Goal: Task Accomplishment & Management: Use online tool/utility

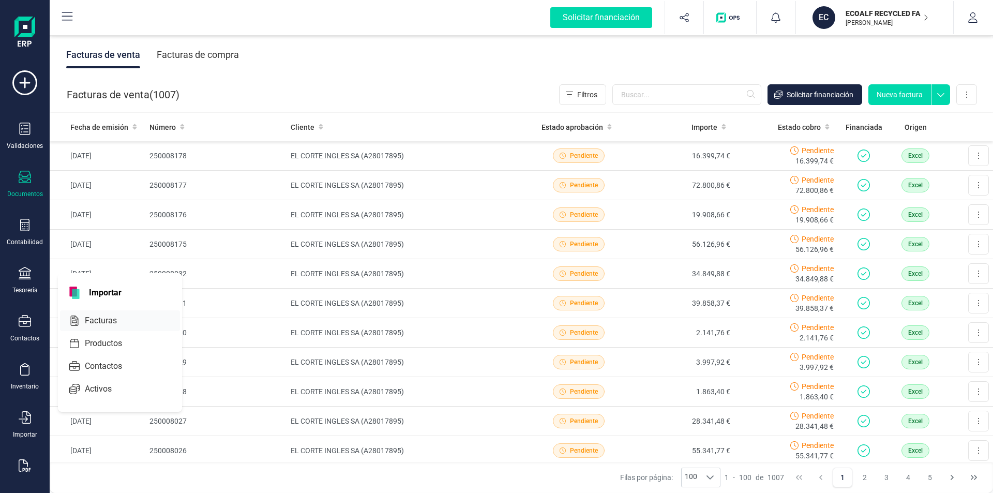
click at [99, 324] on span "Facturas" at bounding box center [108, 320] width 55 height 12
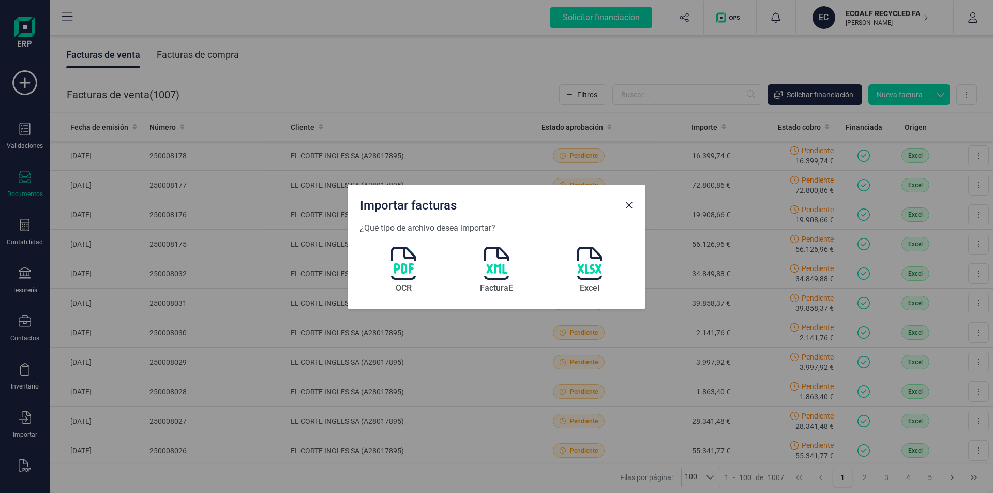
click at [500, 270] on img at bounding box center [496, 263] width 25 height 33
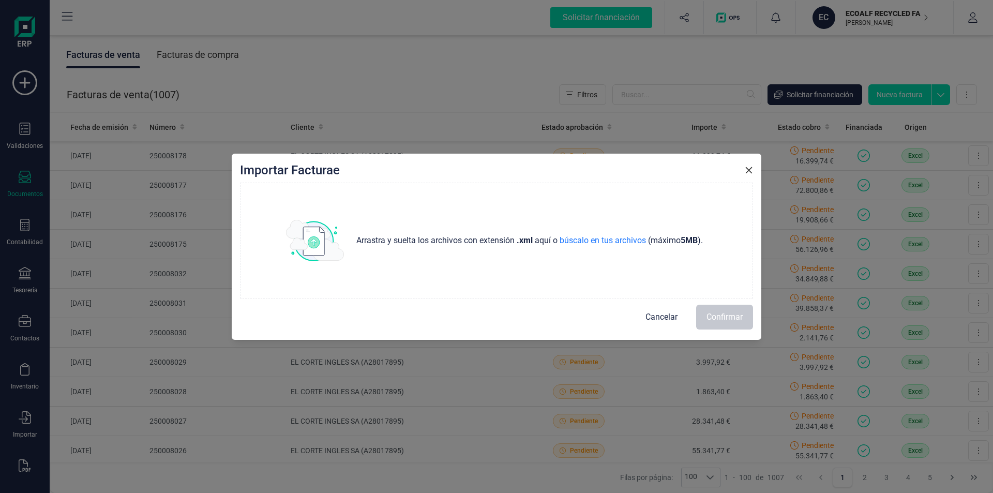
click at [748, 171] on icon "Close" at bounding box center [749, 170] width 7 height 7
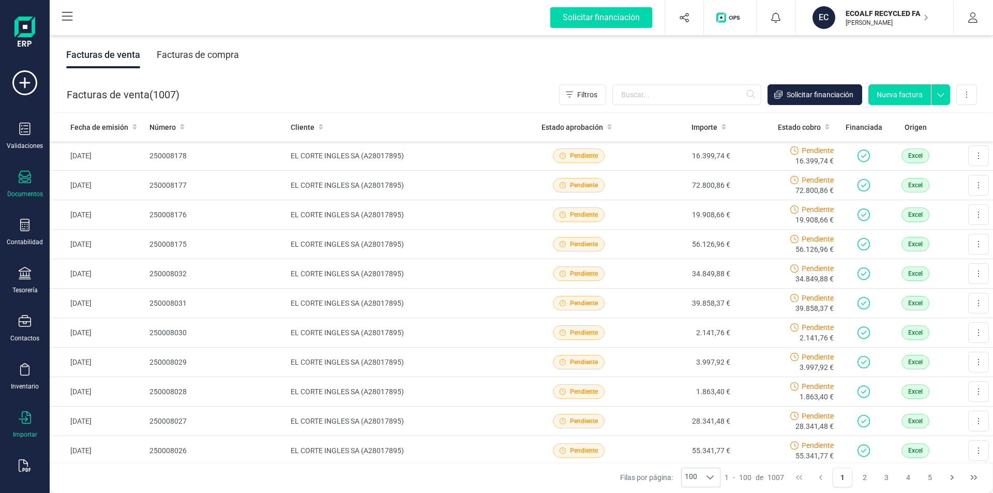
click at [30, 422] on icon at bounding box center [25, 417] width 12 height 12
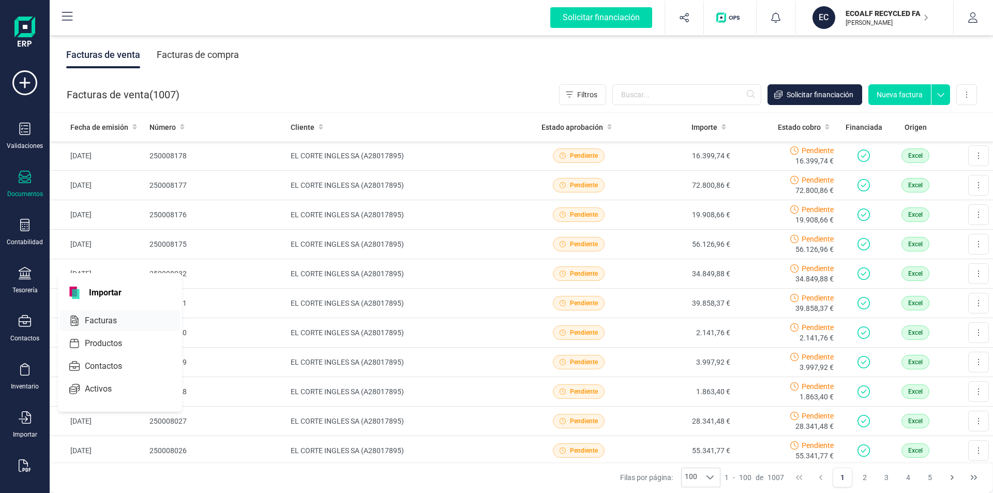
click at [94, 314] on span "Facturas" at bounding box center [108, 320] width 55 height 12
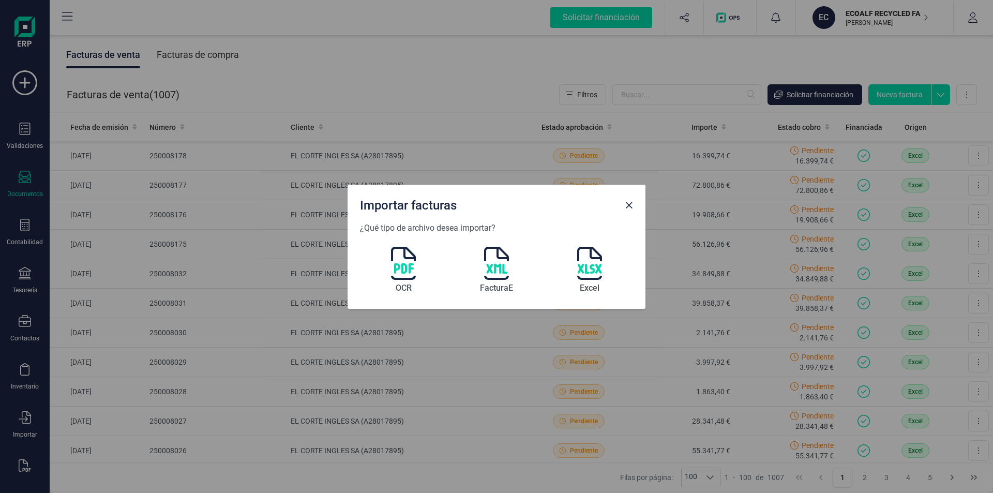
click at [604, 266] on div "OCR FacturaE Excel" at bounding box center [496, 265] width 273 height 62
click at [596, 268] on img at bounding box center [589, 263] width 25 height 33
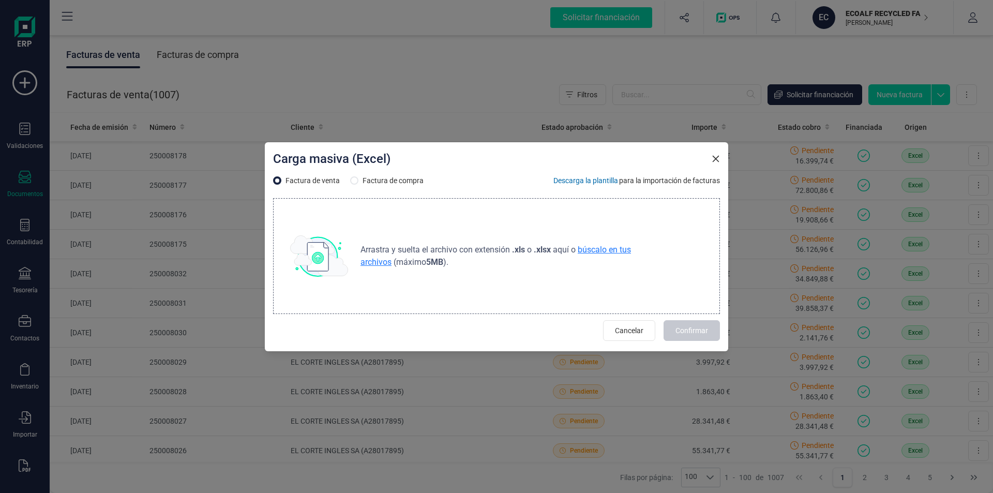
click at [616, 249] on span "búscalo en tus archivos" at bounding box center [496, 256] width 271 height 22
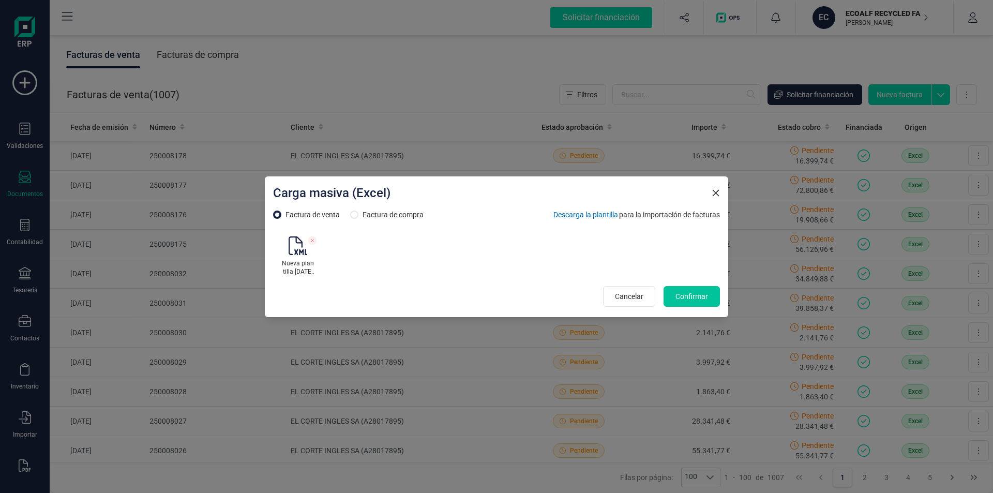
click at [679, 297] on span "Confirmar" at bounding box center [692, 296] width 33 height 10
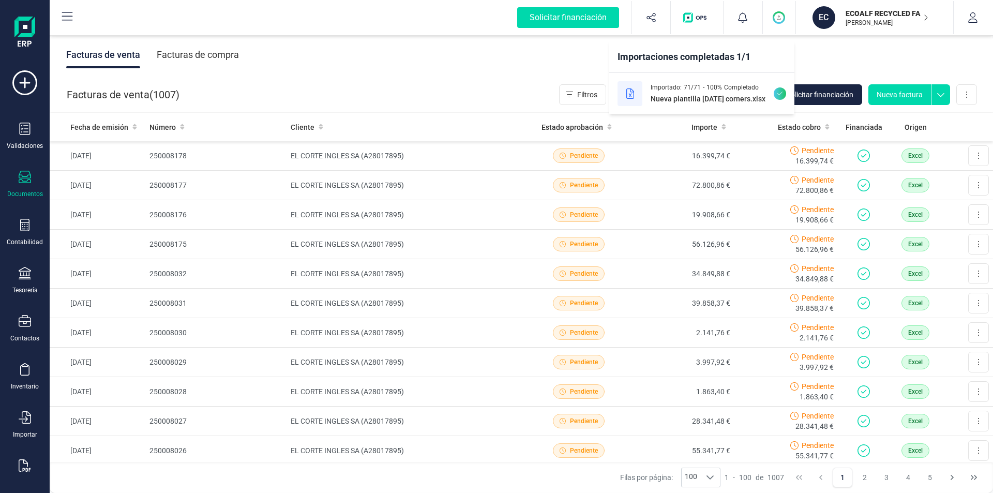
click at [507, 60] on div "Facturas de venta Facturas de compra" at bounding box center [521, 54] width 943 height 43
click at [807, 94] on span "Solicitar financiación" at bounding box center [820, 94] width 67 height 10
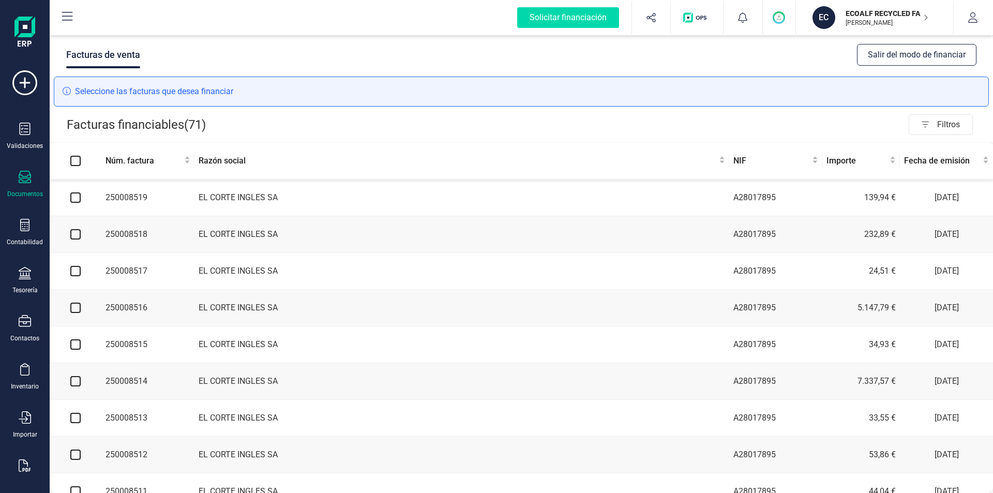
click at [76, 158] on input "Select all" at bounding box center [75, 161] width 10 height 10
checkbox input "true"
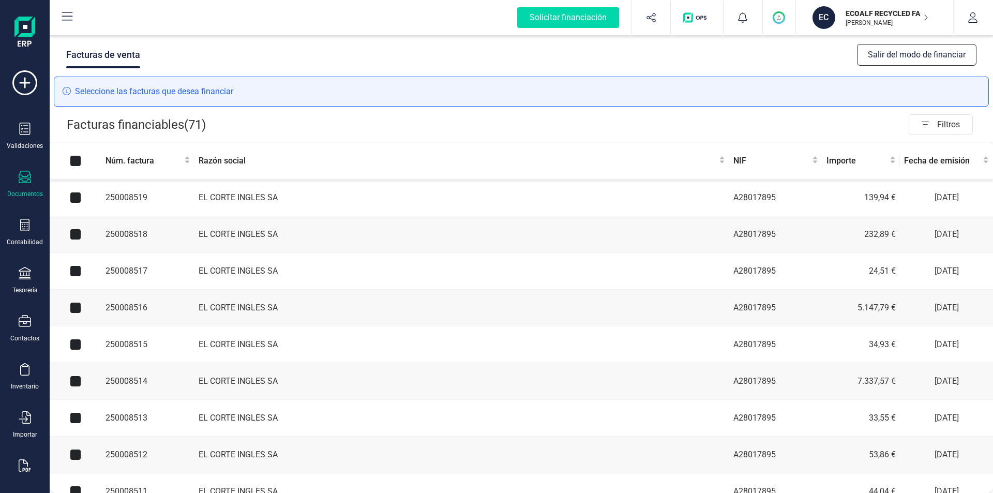
checkbox input "true"
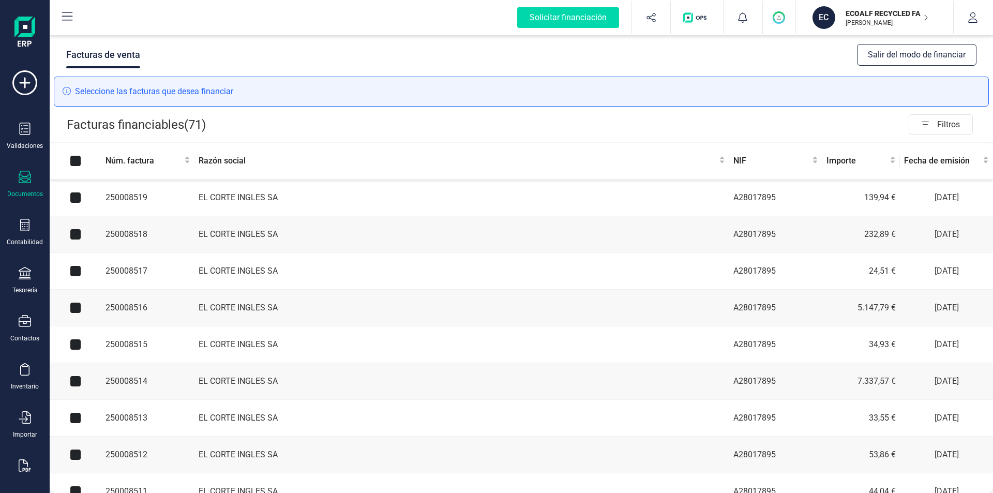
checkbox input "true"
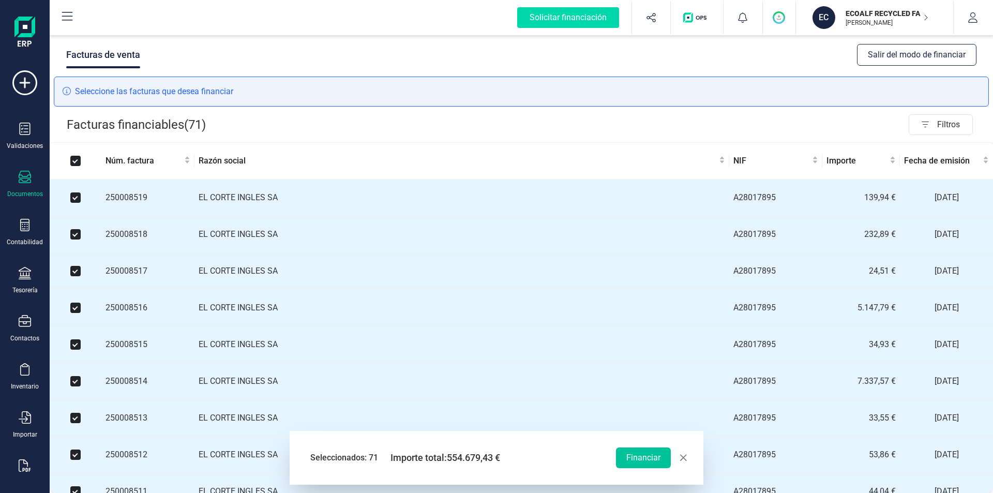
click at [649, 455] on button "Financiar" at bounding box center [643, 457] width 55 height 21
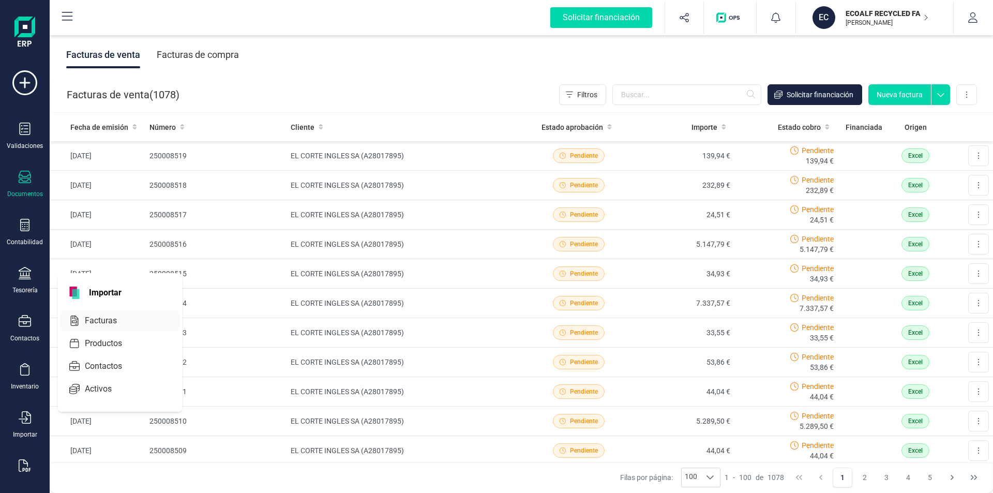
click at [96, 324] on span "Facturas" at bounding box center [108, 320] width 55 height 12
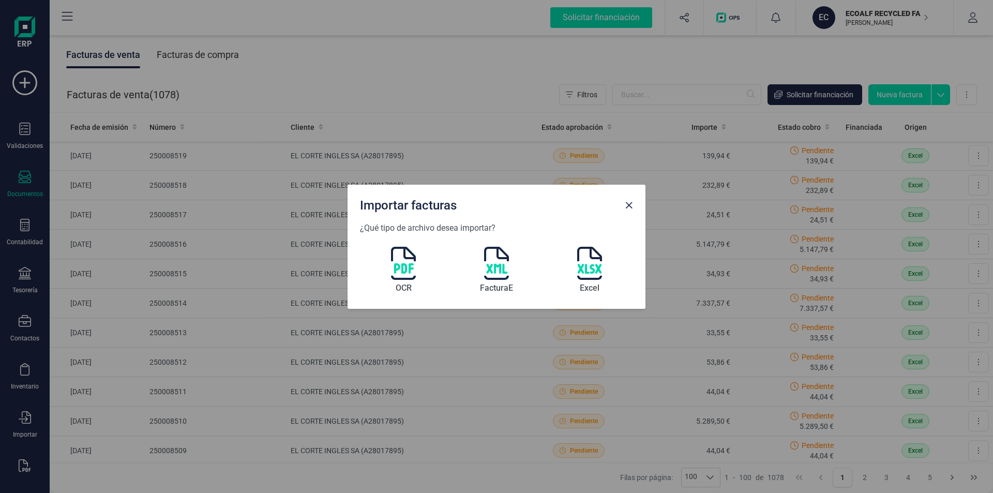
click at [590, 267] on img at bounding box center [589, 263] width 25 height 33
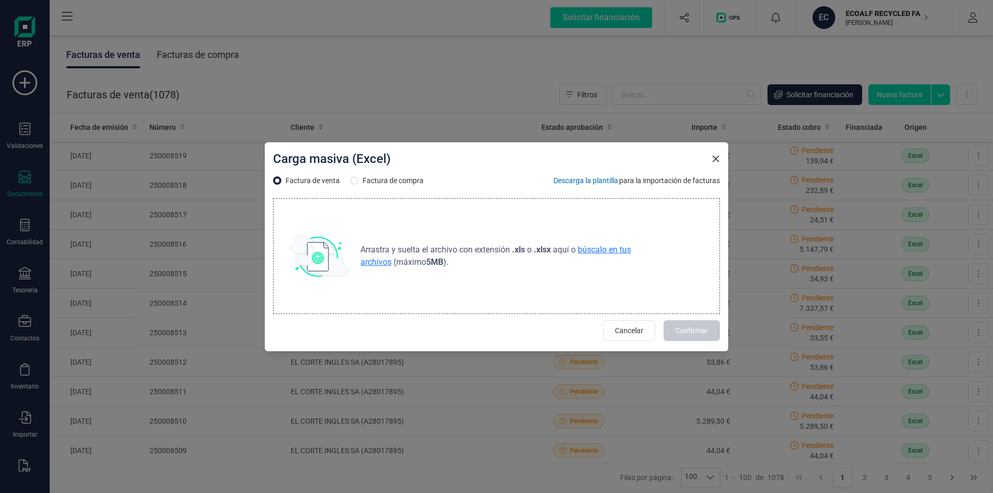
click at [595, 252] on span "búscalo en tus archivos" at bounding box center [496, 256] width 271 height 22
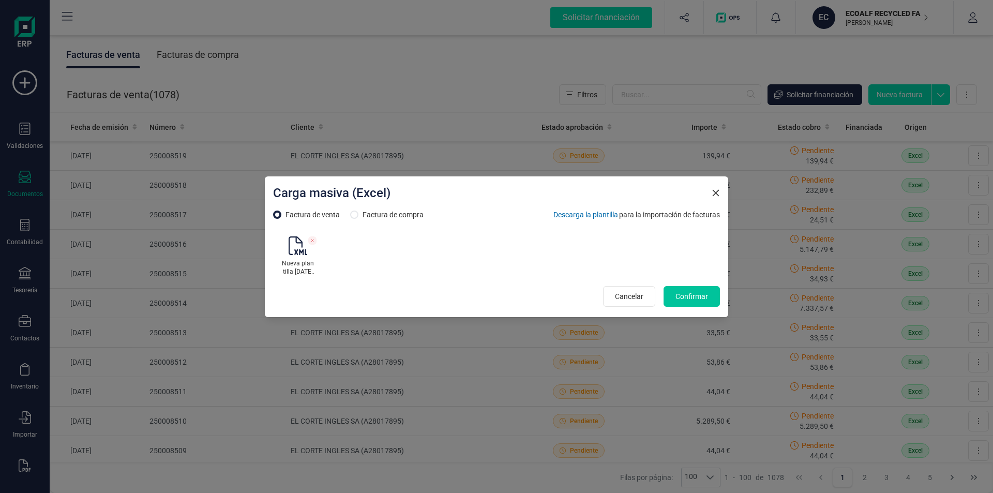
click at [687, 298] on span "Confirmar" at bounding box center [692, 296] width 33 height 10
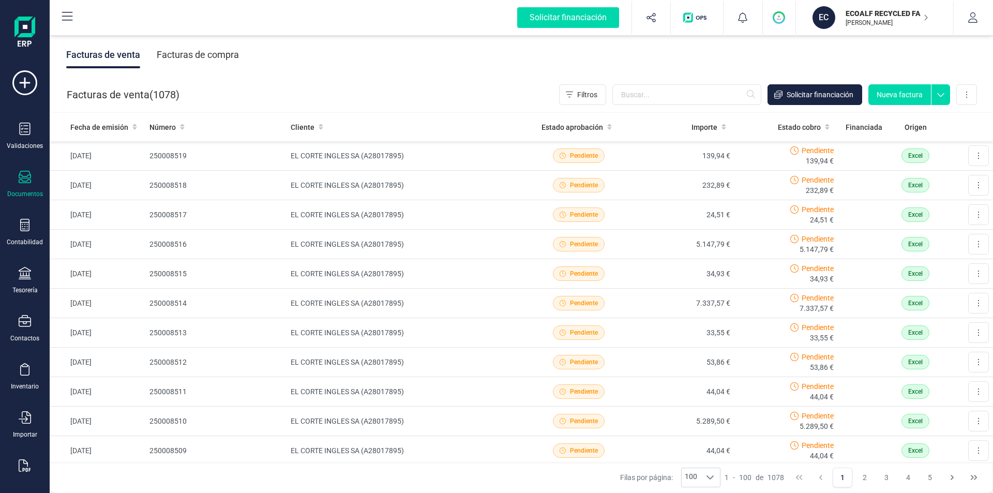
click at [818, 66] on div "Facturas de venta Facturas de compra" at bounding box center [521, 54] width 943 height 43
click at [816, 94] on span "Solicitar financiación" at bounding box center [820, 94] width 67 height 10
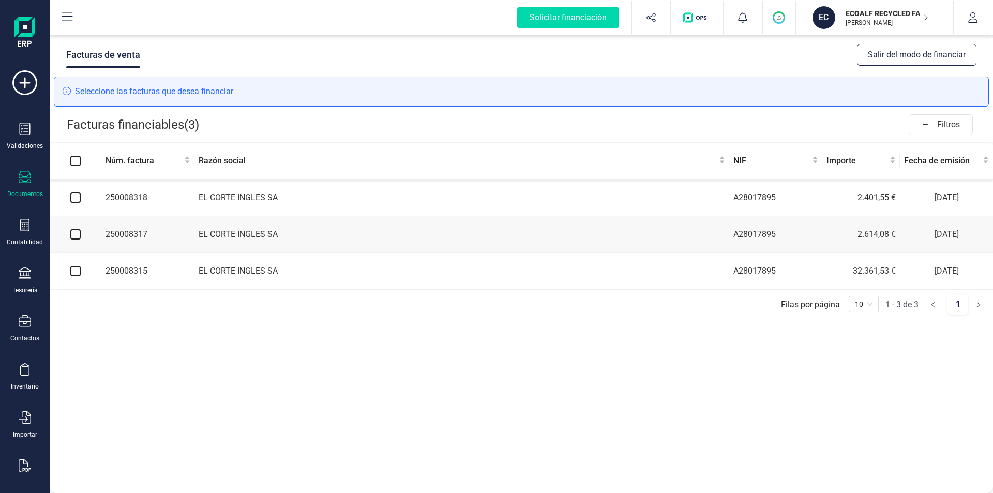
click at [78, 160] on input "Select all" at bounding box center [75, 161] width 10 height 10
checkbox input "true"
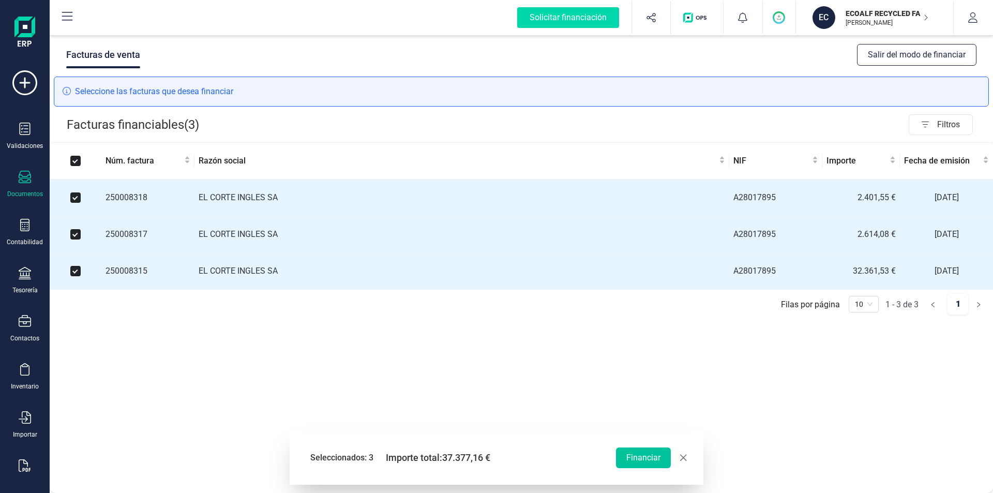
click at [639, 461] on button "Financiar" at bounding box center [643, 457] width 55 height 21
